Goal: Information Seeking & Learning: Learn about a topic

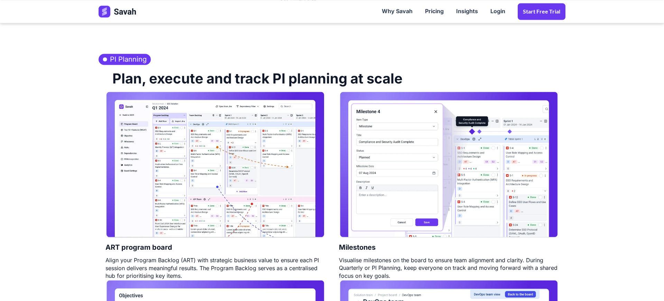
scroll to position [291, 0]
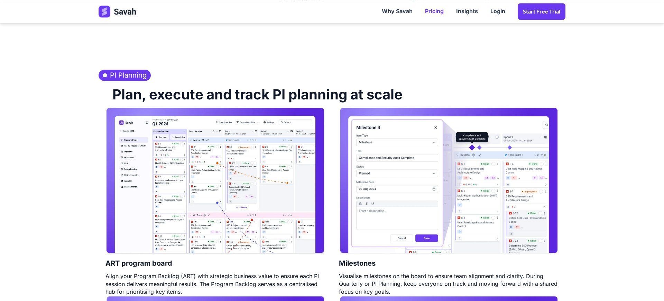
click at [438, 14] on link "Pricing" at bounding box center [434, 11] width 31 height 21
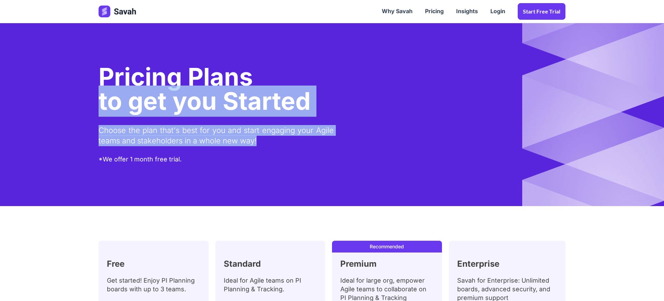
drag, startPoint x: 79, startPoint y: 103, endPoint x: 340, endPoint y: 146, distance: 264.3
click at [277, 157] on section "Pricing Plans to get you Started Choose the plan that's best for you and start …" at bounding box center [332, 114] width 664 height 183
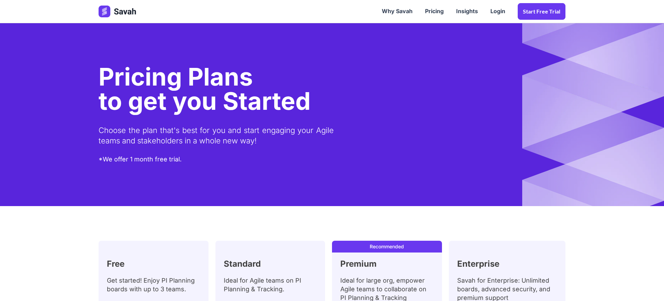
drag, startPoint x: 135, startPoint y: 20, endPoint x: 134, endPoint y: 16, distance: 3.6
click at [135, 19] on div at bounding box center [118, 11] width 39 height 21
click at [132, 15] on img at bounding box center [118, 12] width 39 height 12
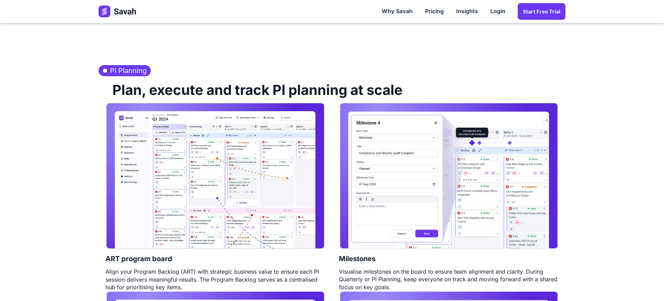
scroll to position [294, 0]
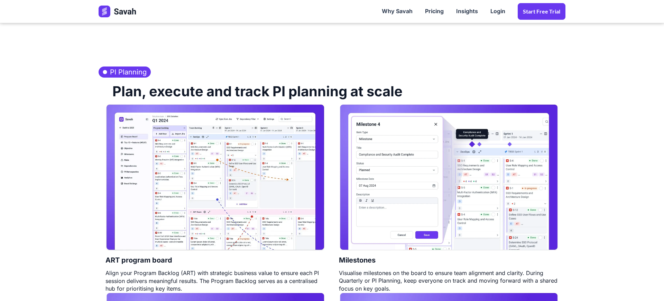
click at [306, 96] on h2 "Plan, execute and track PI planning at scale" at bounding box center [253, 90] width 297 height 26
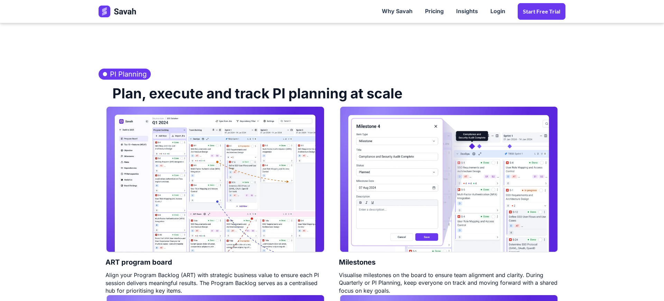
scroll to position [296, 0]
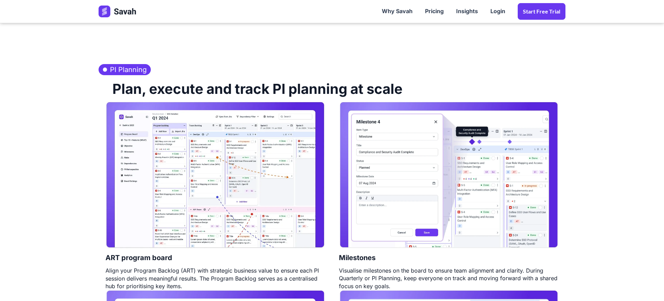
click at [208, 151] on img at bounding box center [215, 174] width 220 height 147
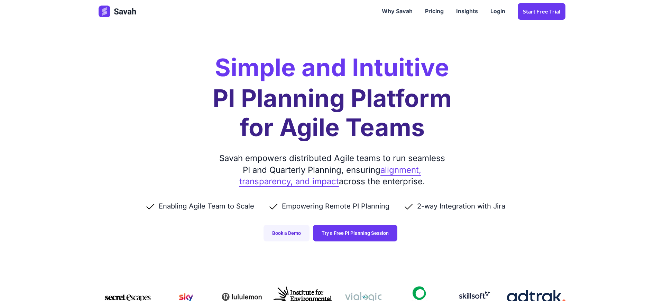
click at [372, 188] on div "Enabling Agile Team to Scale Empowering Remote PI Planning 2-way Integration wi…" at bounding box center [332, 205] width 467 height 37
